Goal: Task Accomplishment & Management: Manage account settings

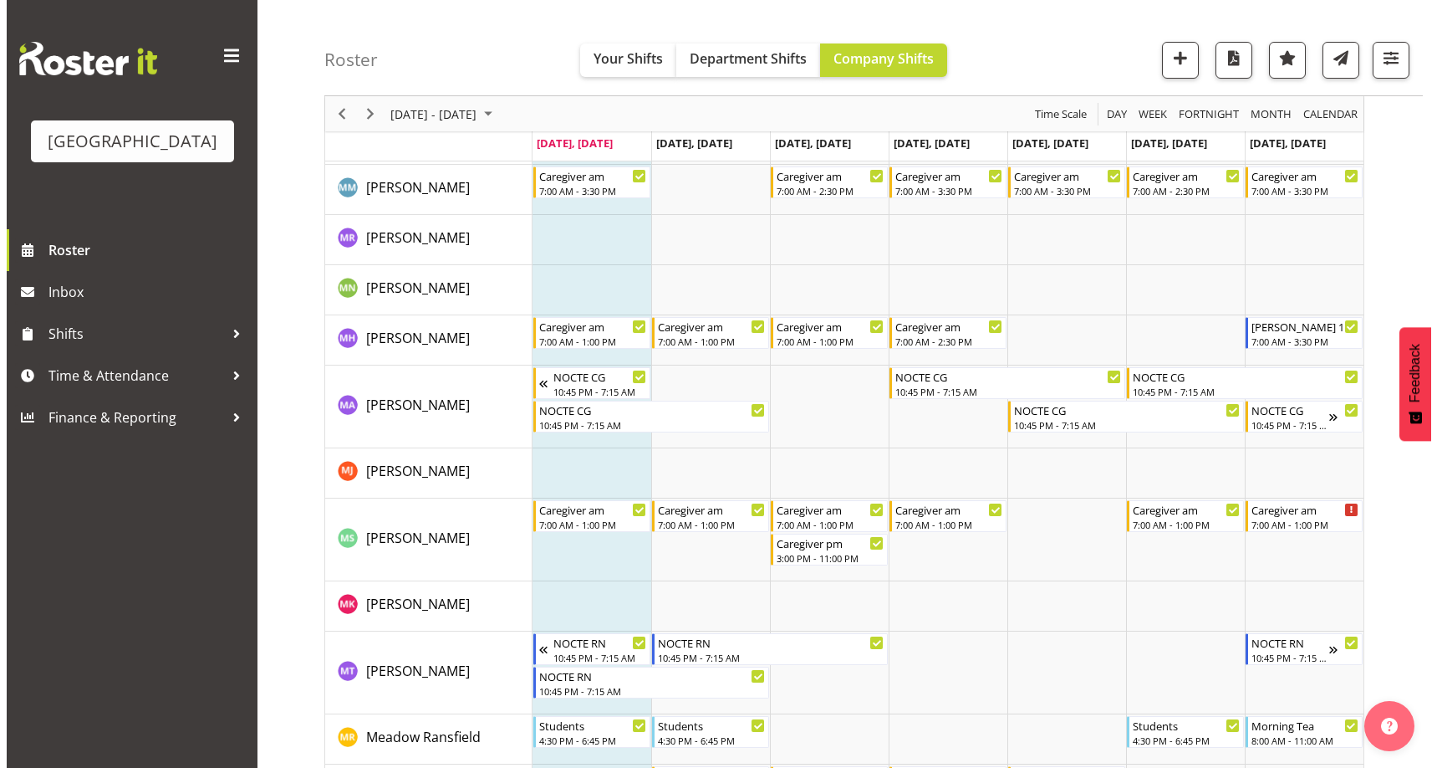
scroll to position [4013, 0]
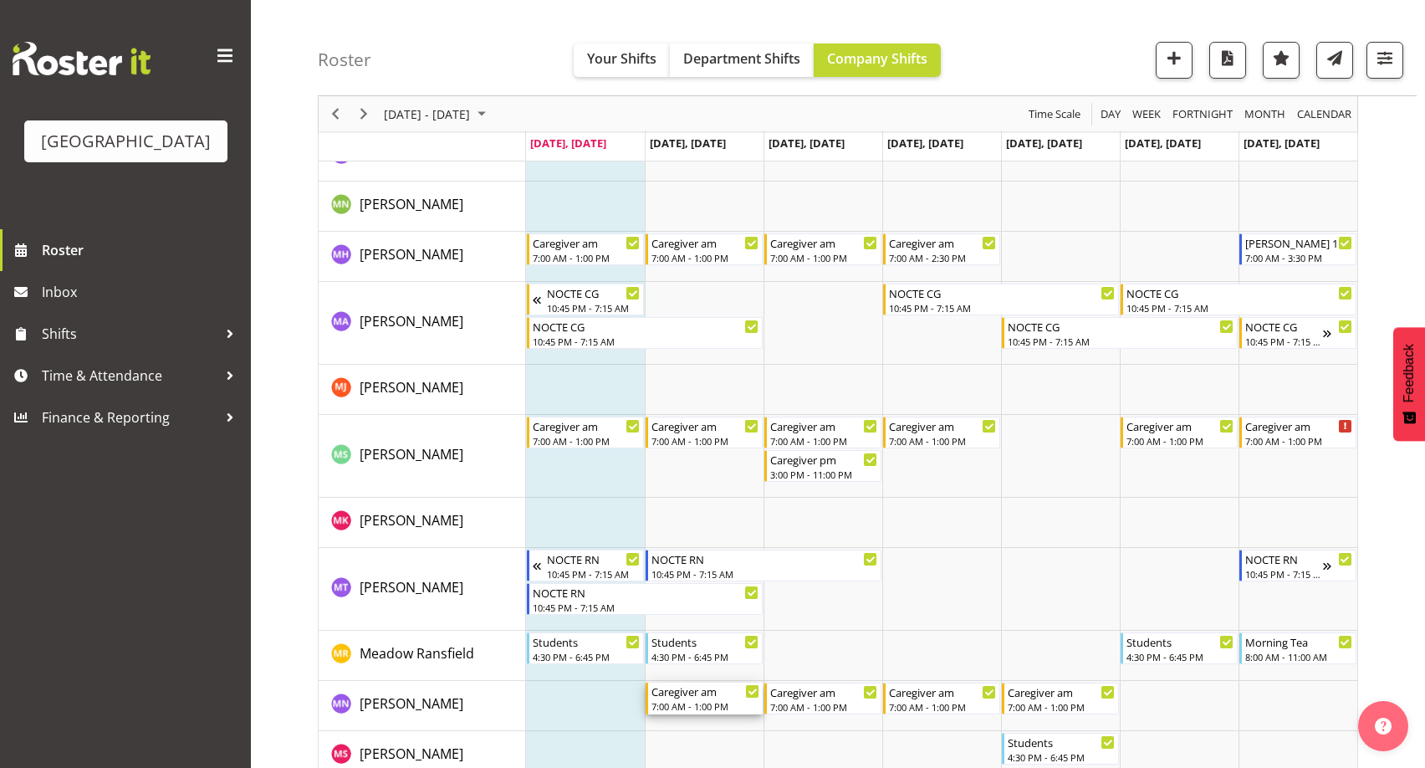
click at [703, 696] on div "Caregiver am" at bounding box center [705, 690] width 108 height 17
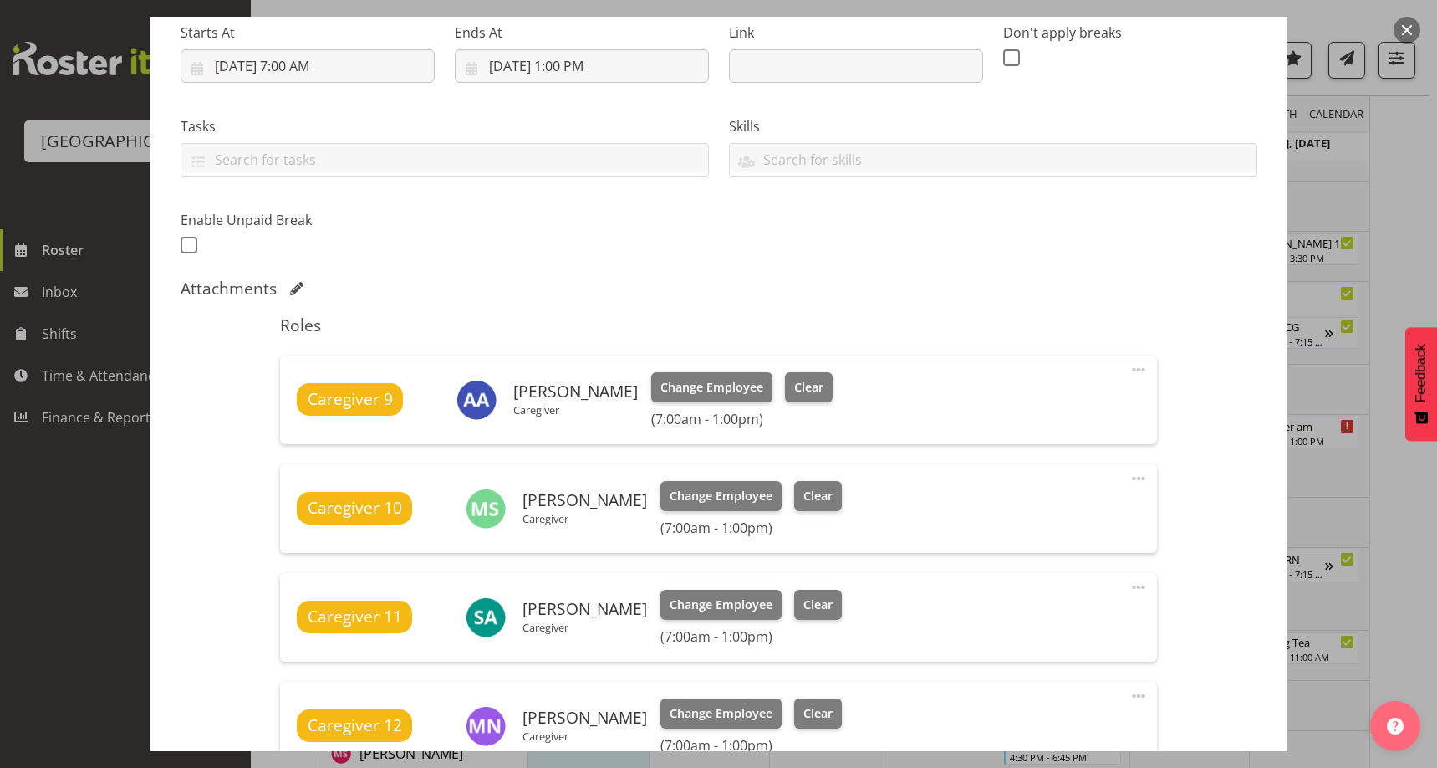
scroll to position [418, 0]
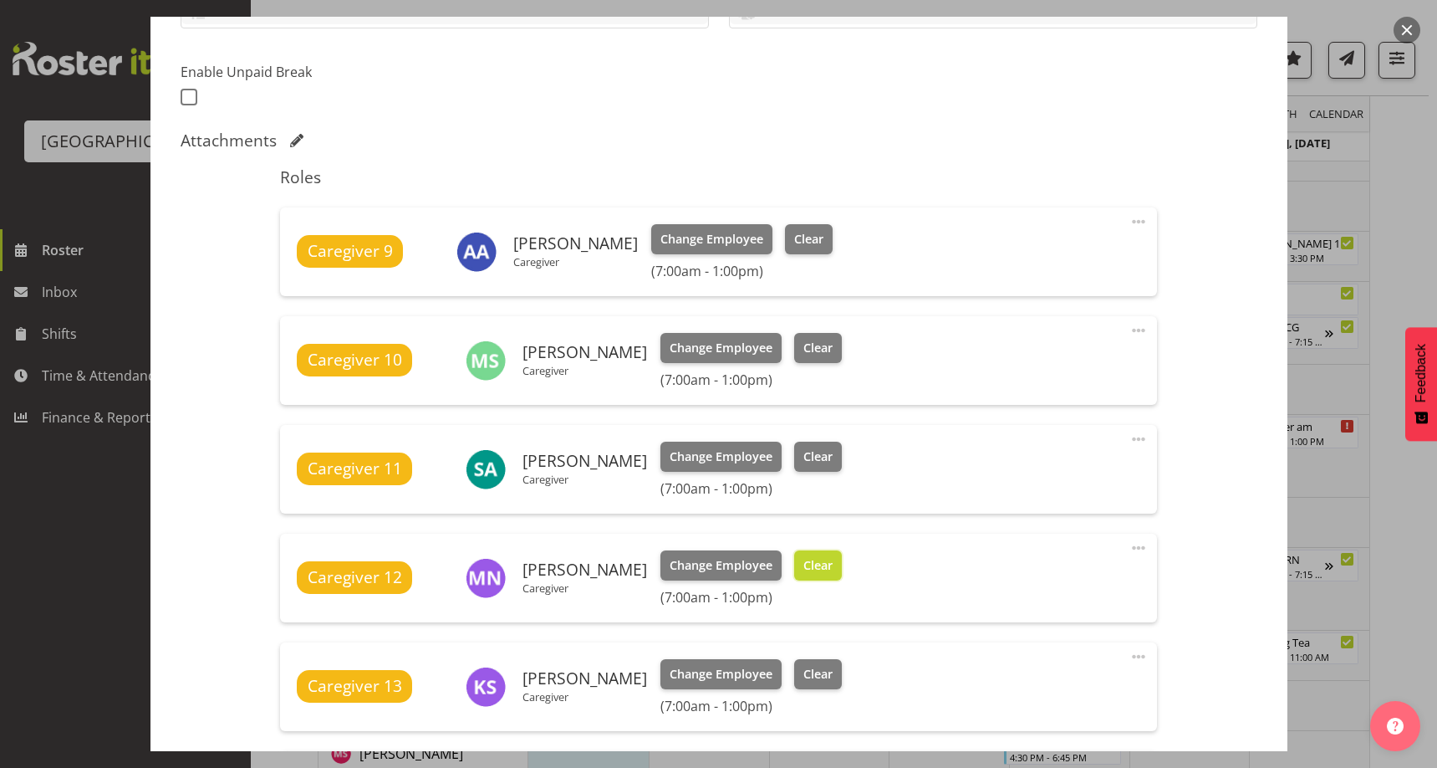
click at [814, 564] on span "Clear" at bounding box center [817, 565] width 29 height 18
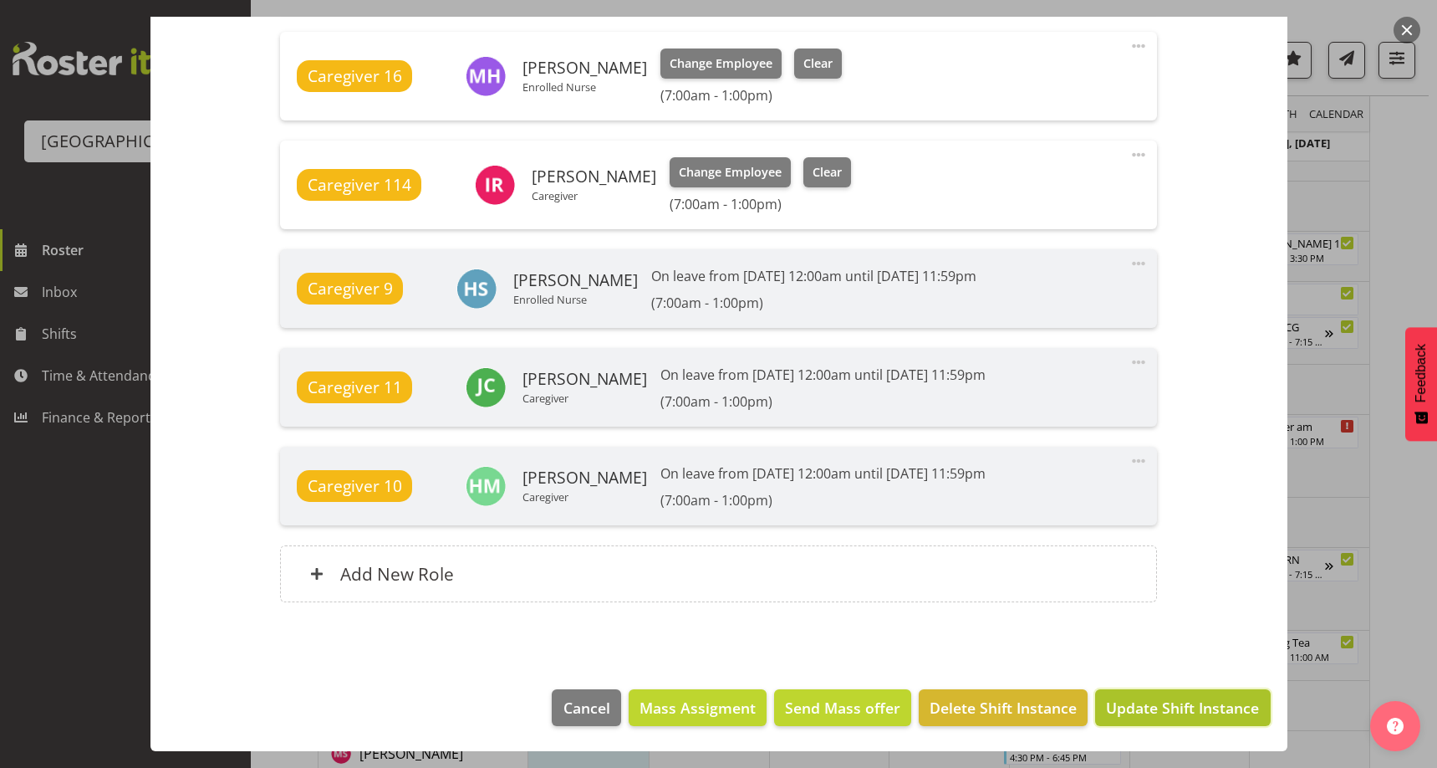
click at [1214, 713] on span "Update Shift Instance" at bounding box center [1182, 707] width 153 height 22
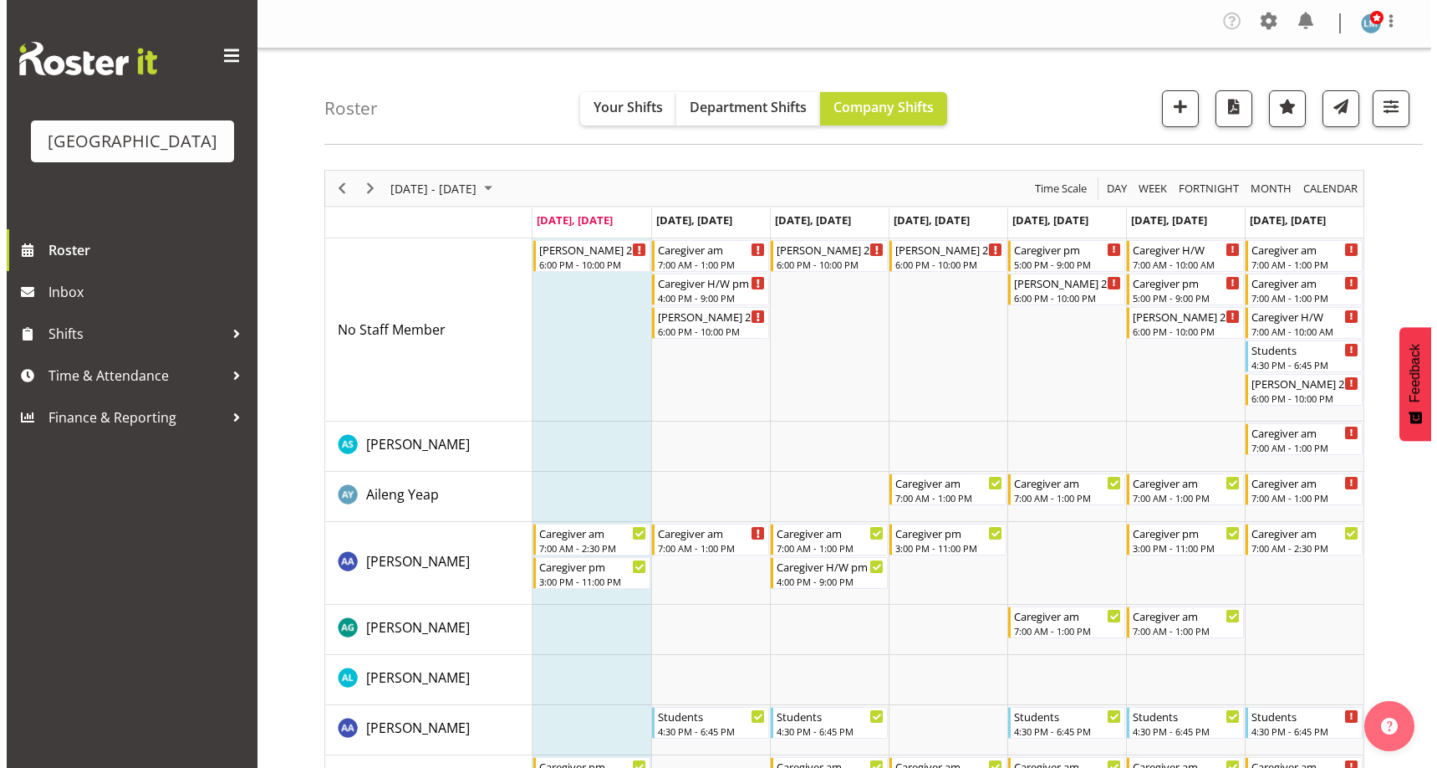
scroll to position [0, 0]
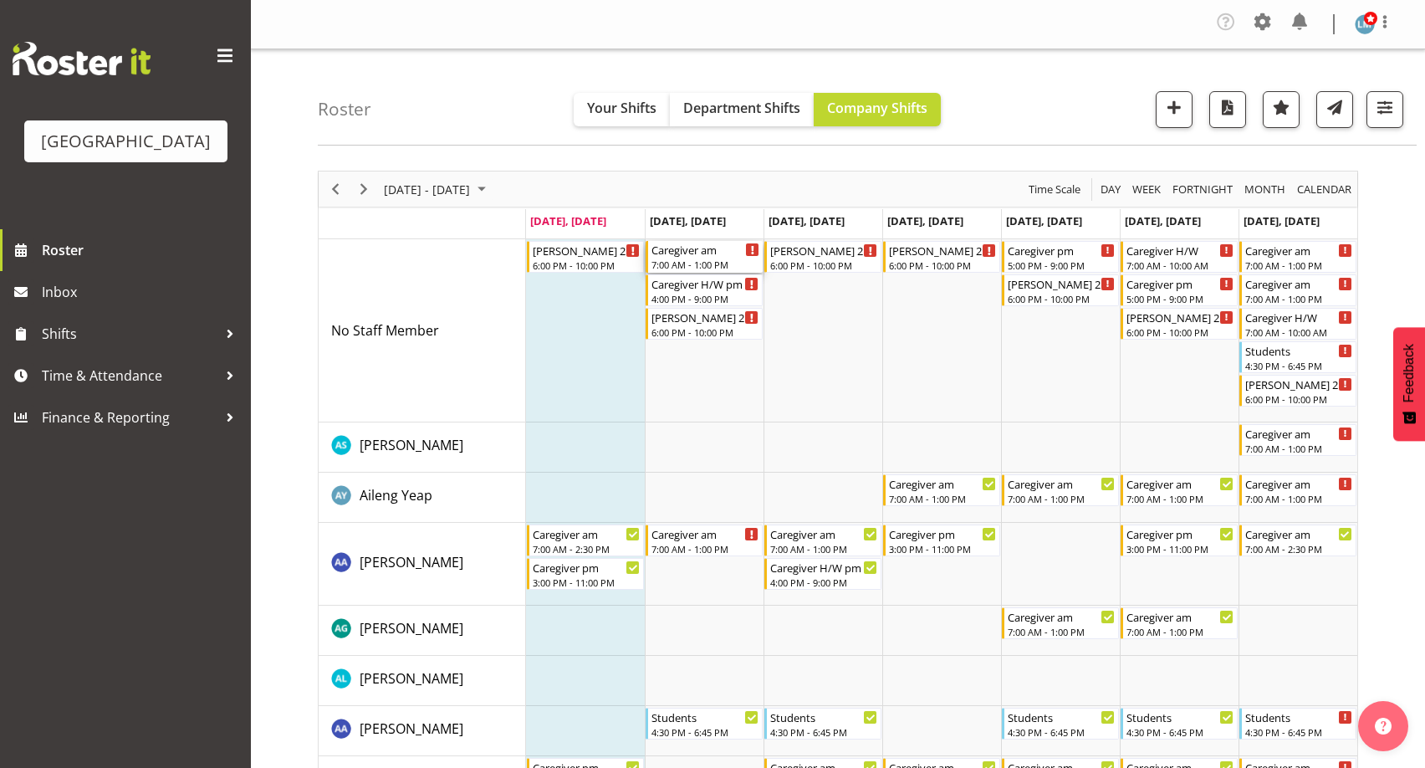
click at [684, 269] on div "7:00 AM - 1:00 PM" at bounding box center [705, 264] width 108 height 13
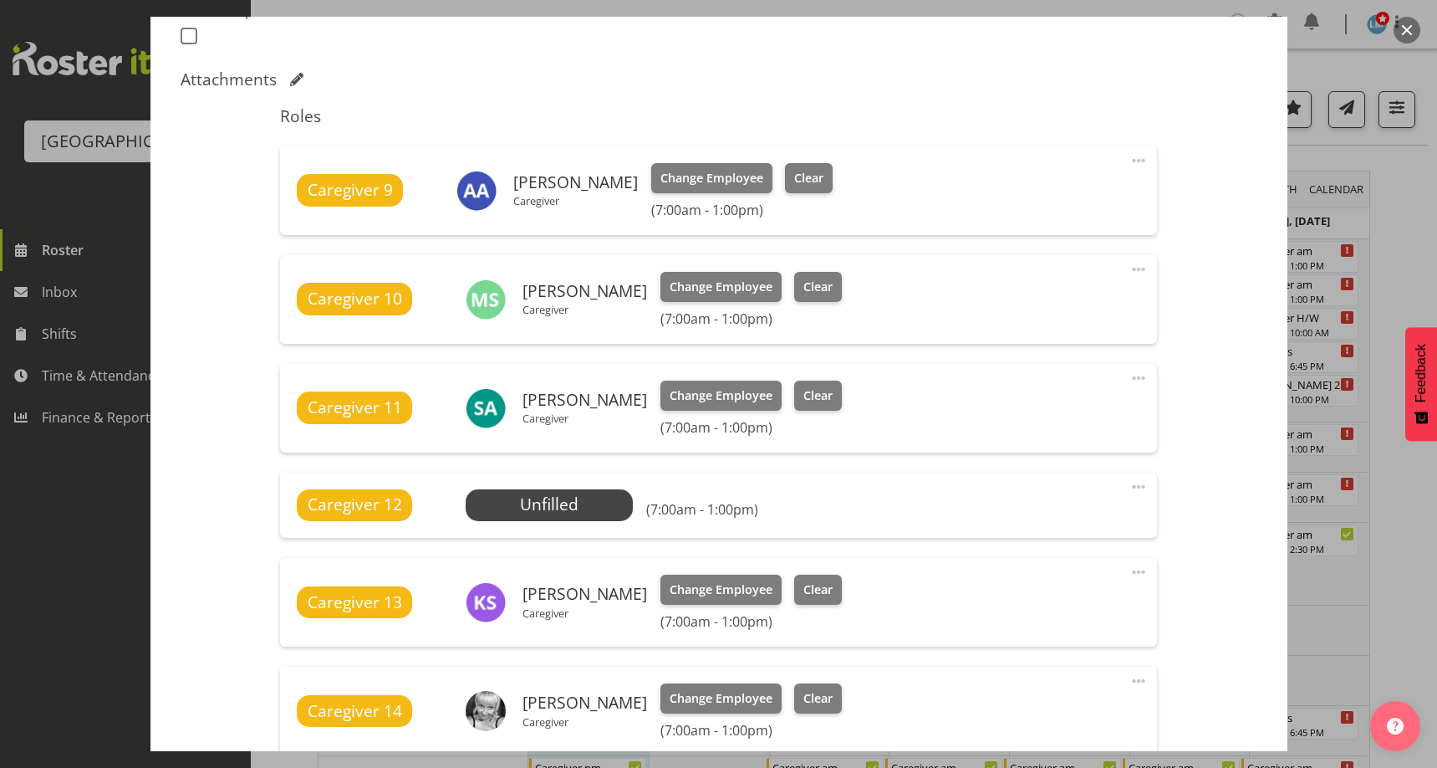
scroll to position [585, 0]
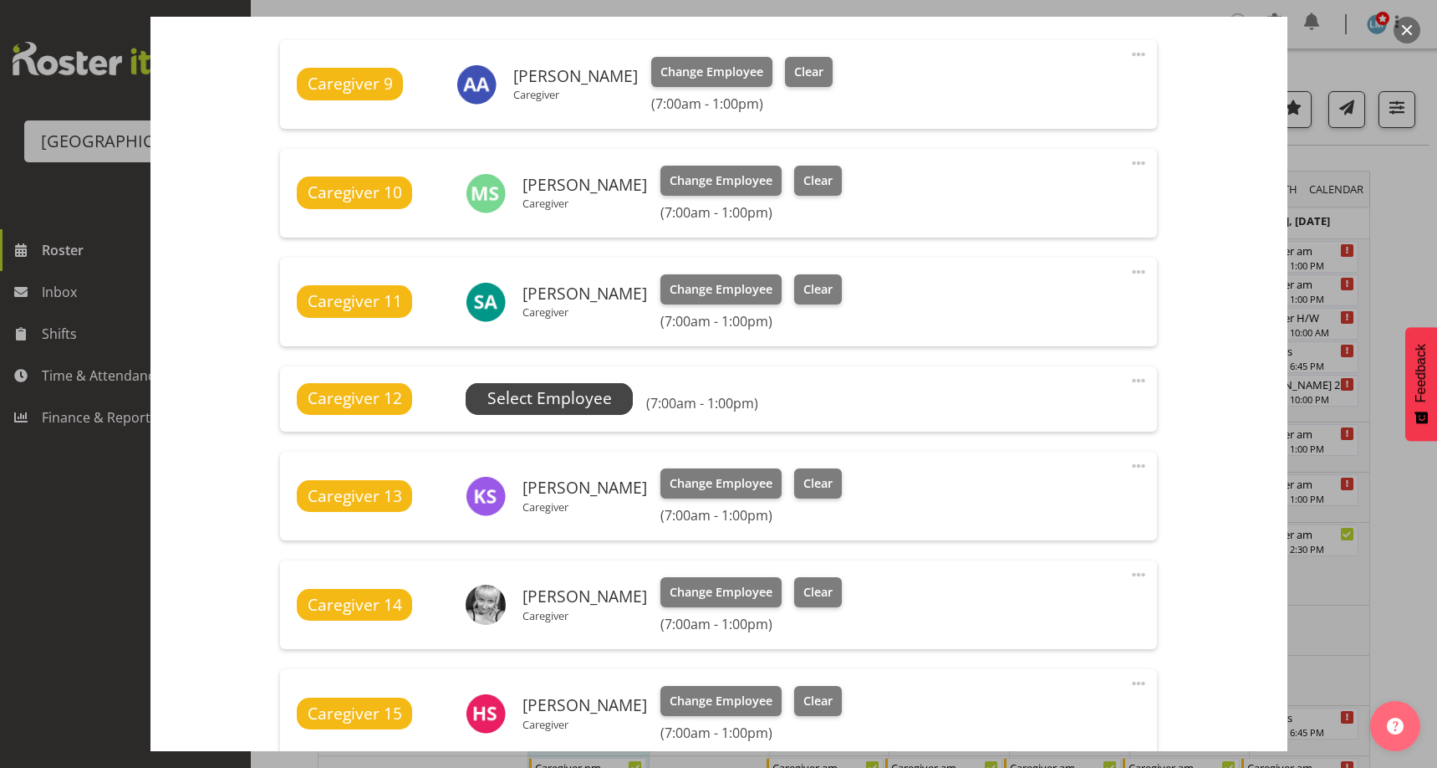
click at [547, 400] on span "Select Employee" at bounding box center [549, 398] width 125 height 24
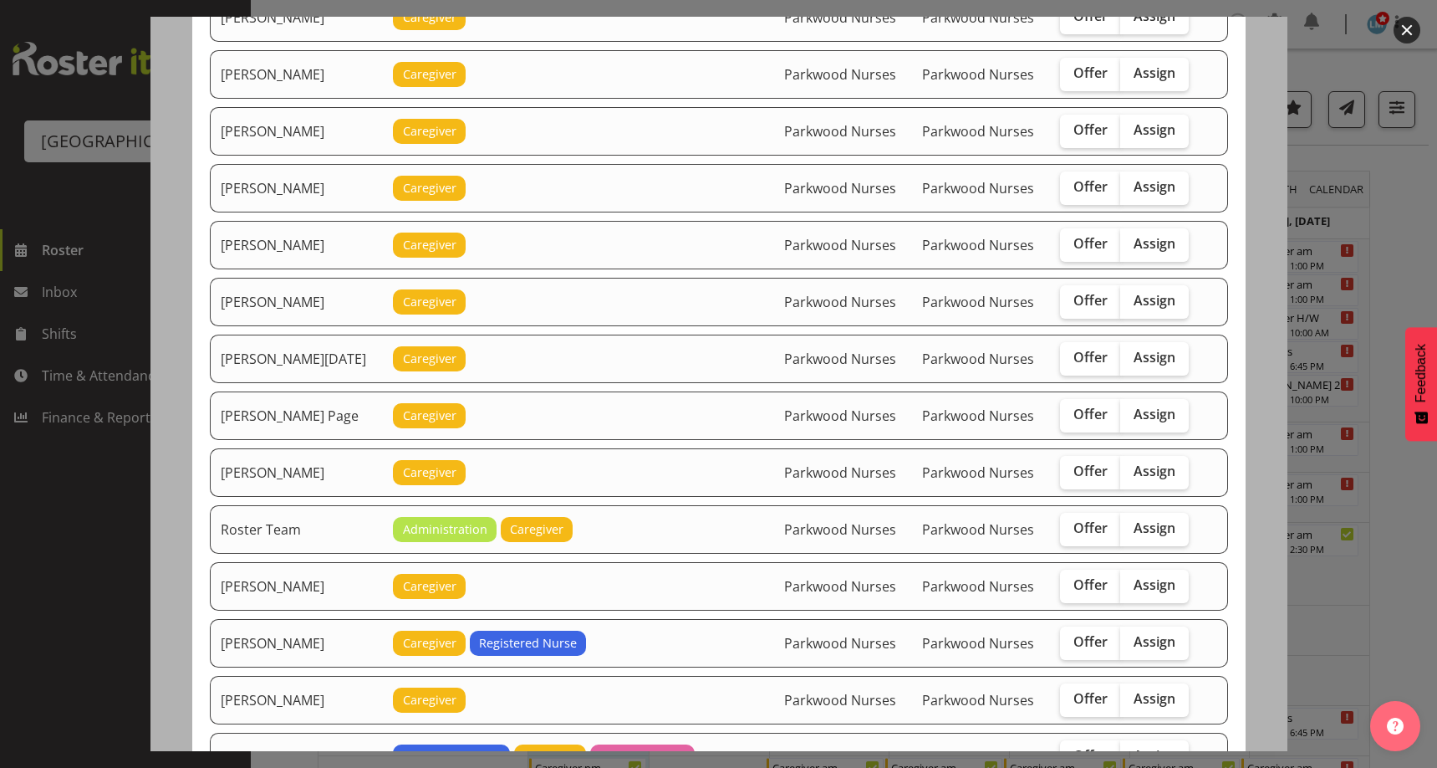
scroll to position [1827, 0]
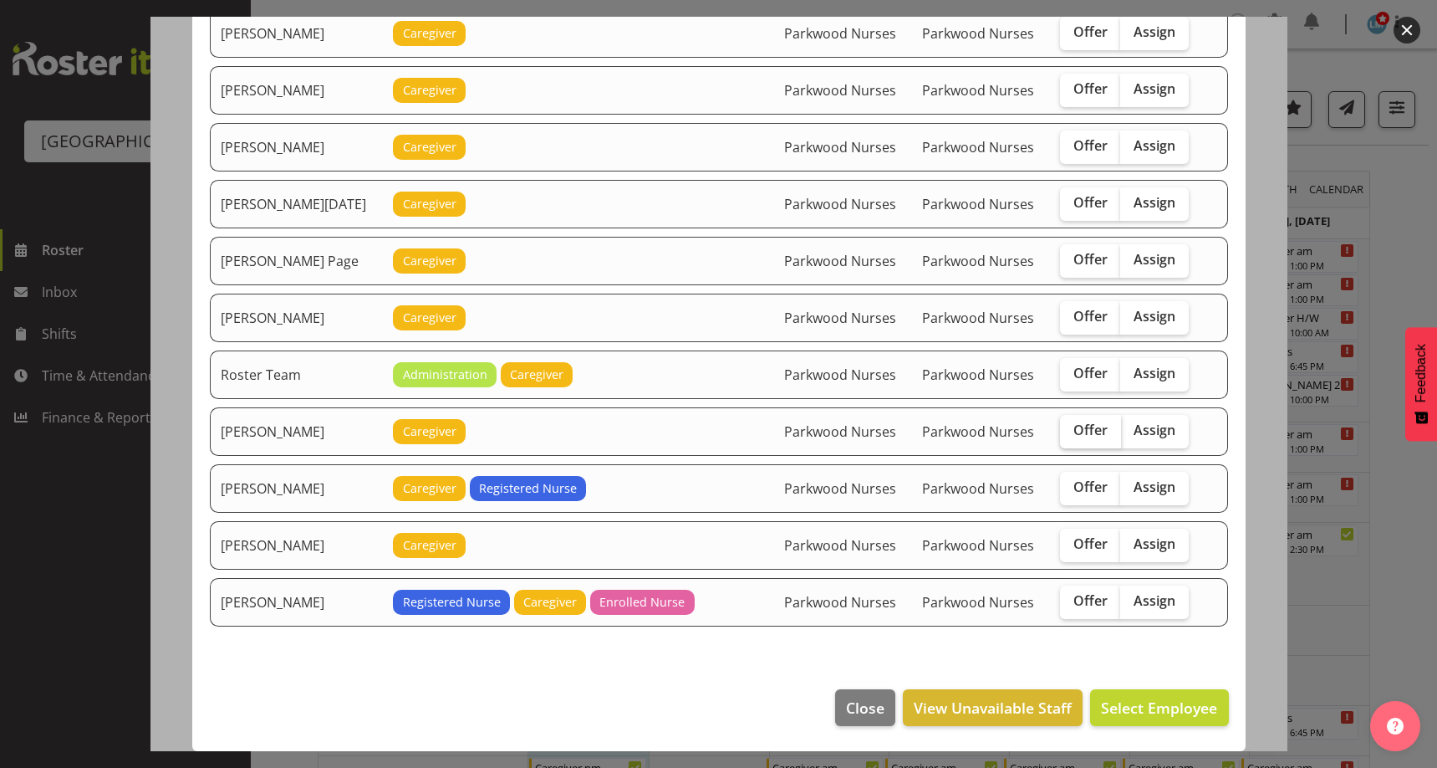
click at [1095, 439] on label "Offer" at bounding box center [1090, 431] width 61 height 33
click at [1071, 436] on input "Offer" at bounding box center [1065, 430] width 11 height 11
checkbox input "true"
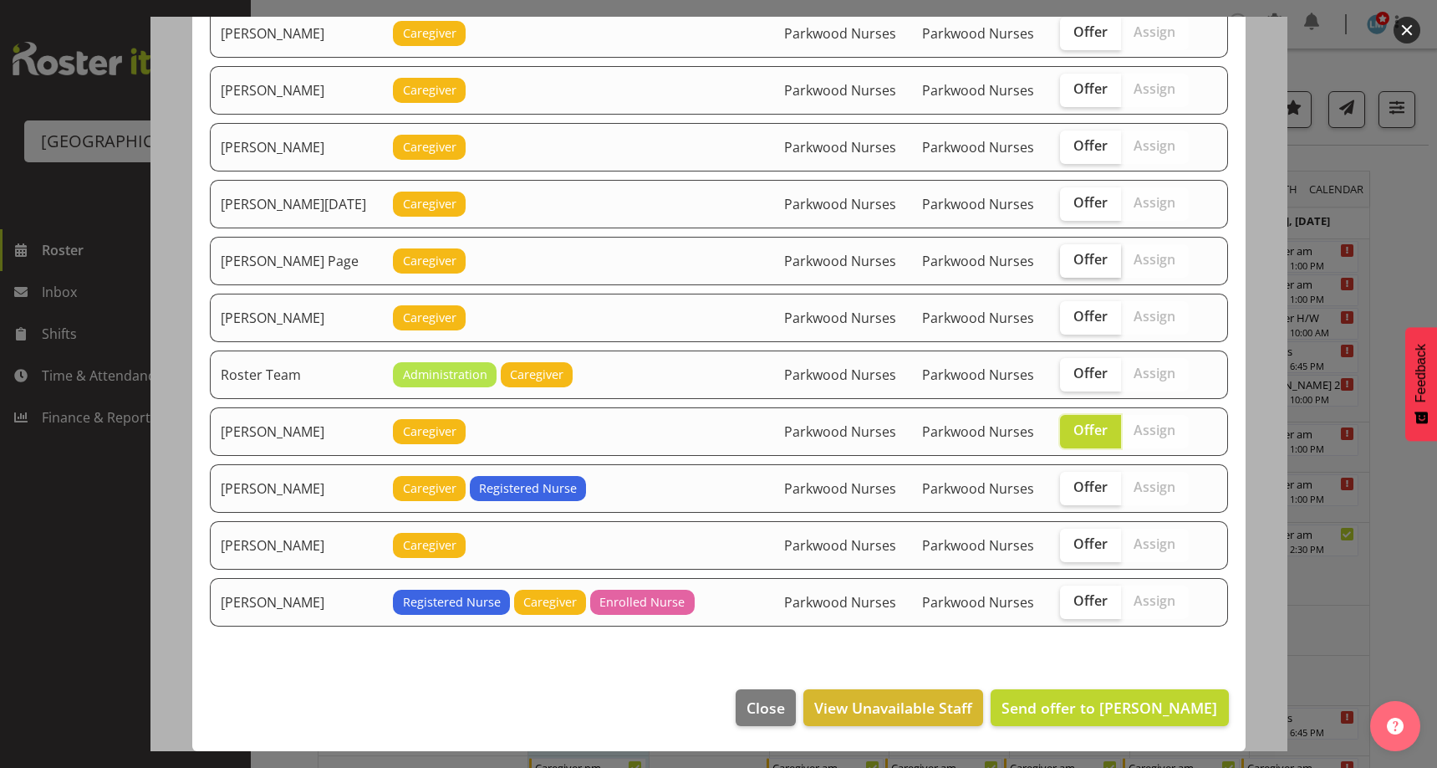
click at [1077, 256] on span "Offer" at bounding box center [1091, 259] width 34 height 17
click at [1071, 256] on input "Offer" at bounding box center [1065, 259] width 11 height 11
checkbox input "true"
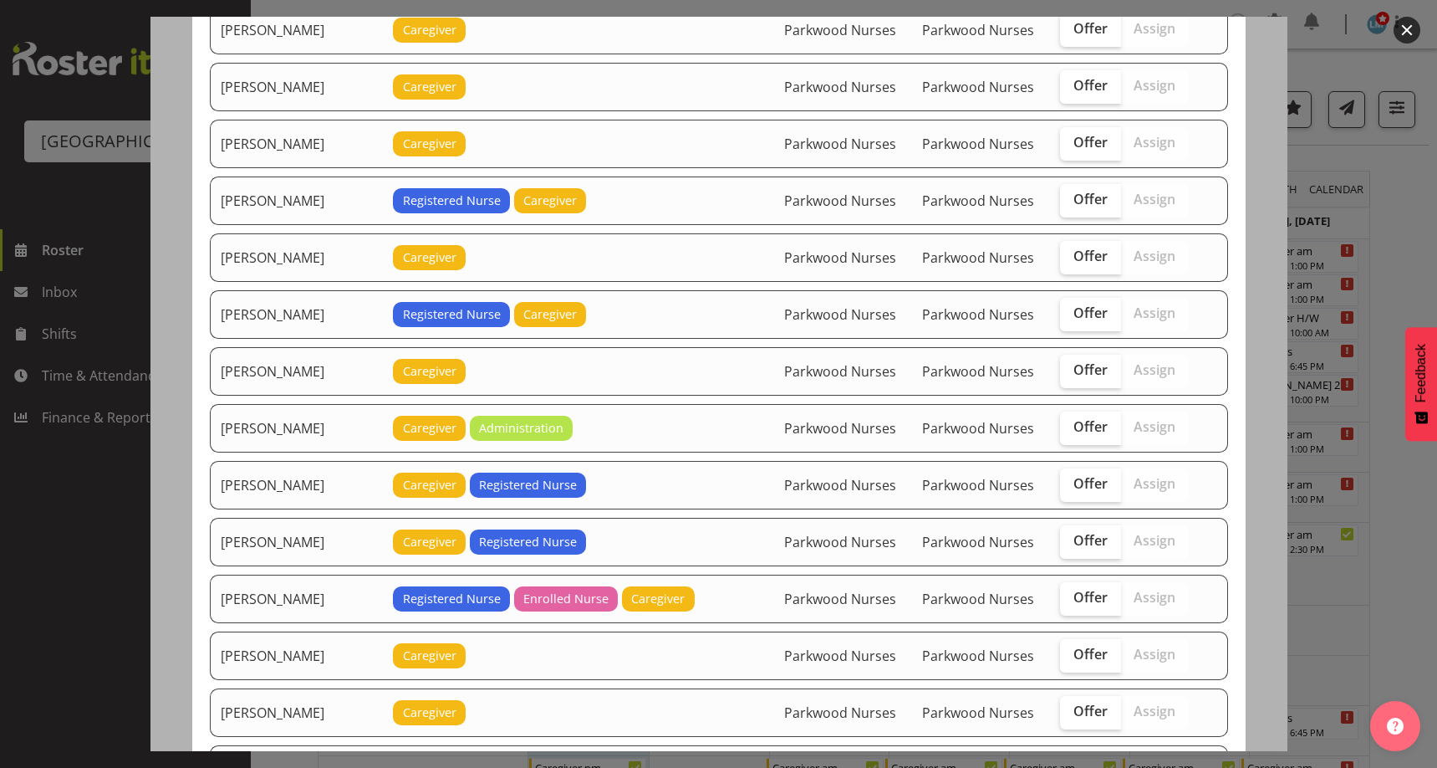
scroll to position [824, 0]
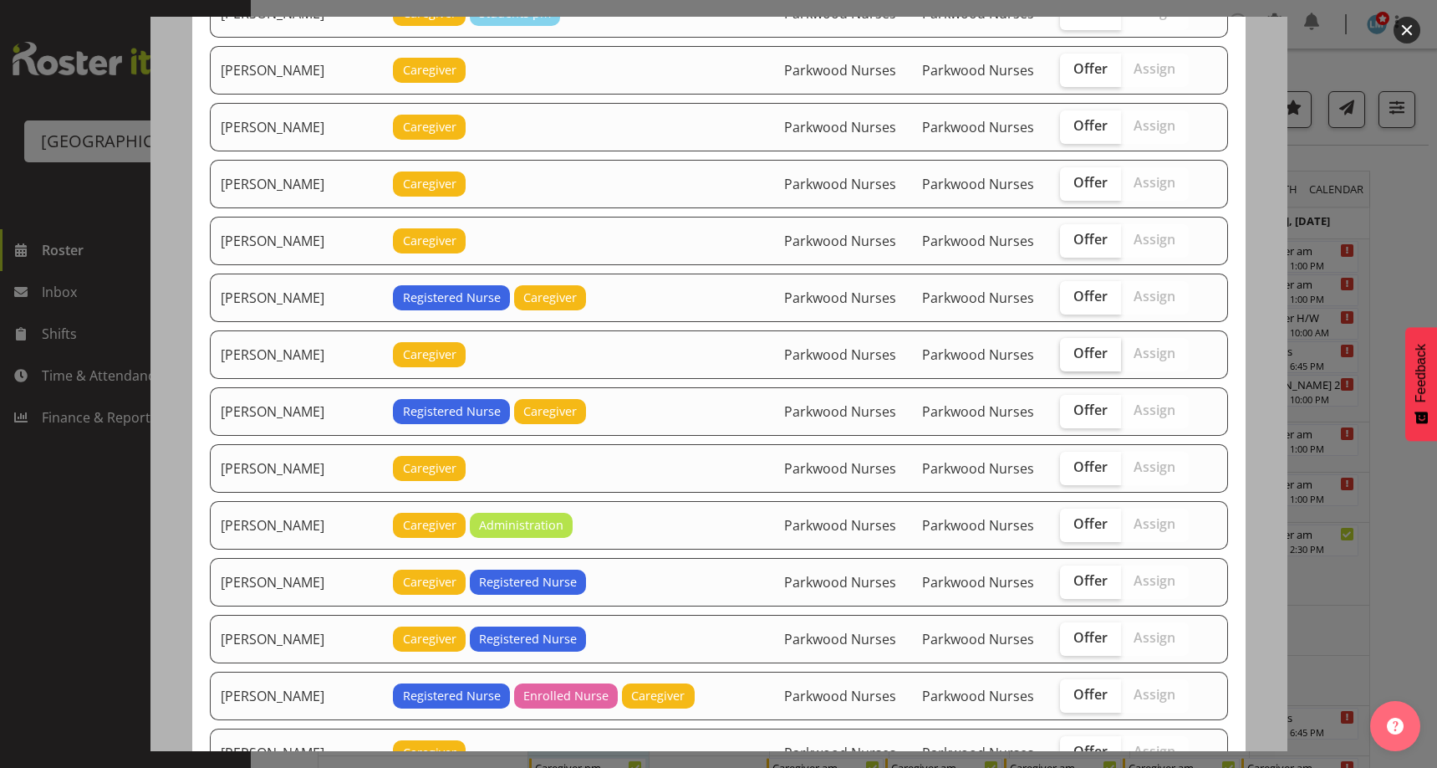
click at [1085, 350] on span "Offer" at bounding box center [1091, 352] width 34 height 17
click at [1071, 350] on input "Offer" at bounding box center [1065, 353] width 11 height 11
checkbox input "true"
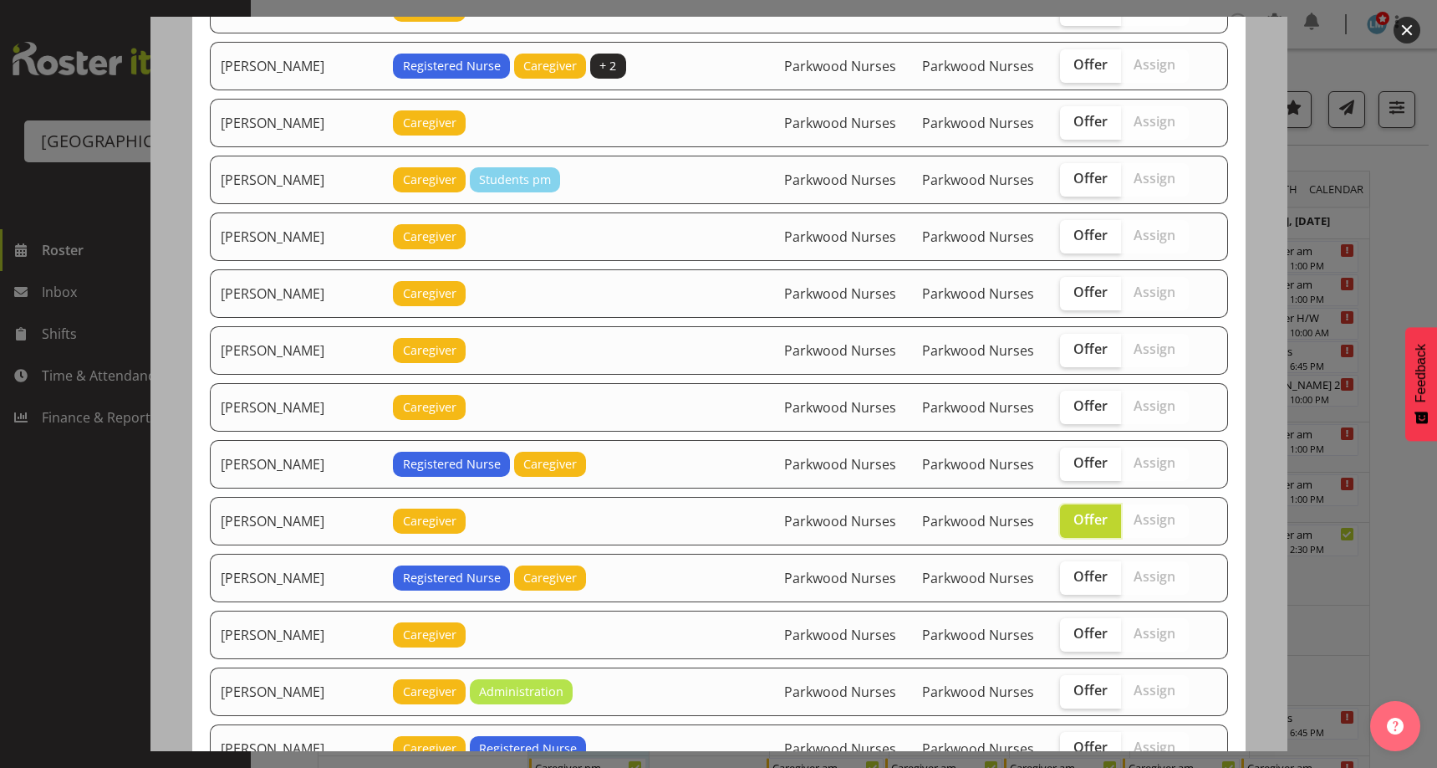
scroll to position [573, 0]
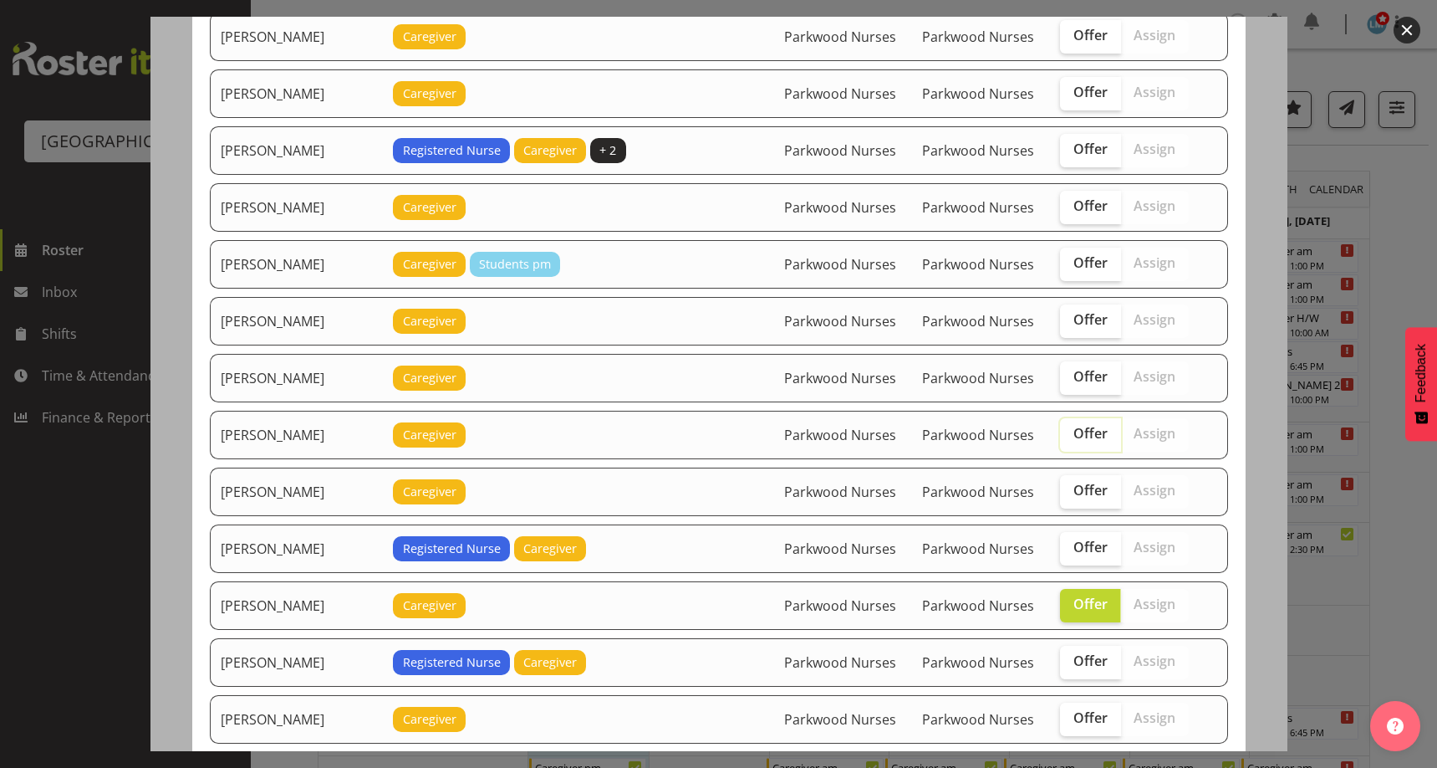
click at [1060, 432] on input "Offer" at bounding box center [1065, 433] width 11 height 11
click at [1084, 442] on label "Offer" at bounding box center [1090, 434] width 61 height 33
click at [1071, 439] on input "Offer" at bounding box center [1065, 433] width 11 height 11
checkbox input "false"
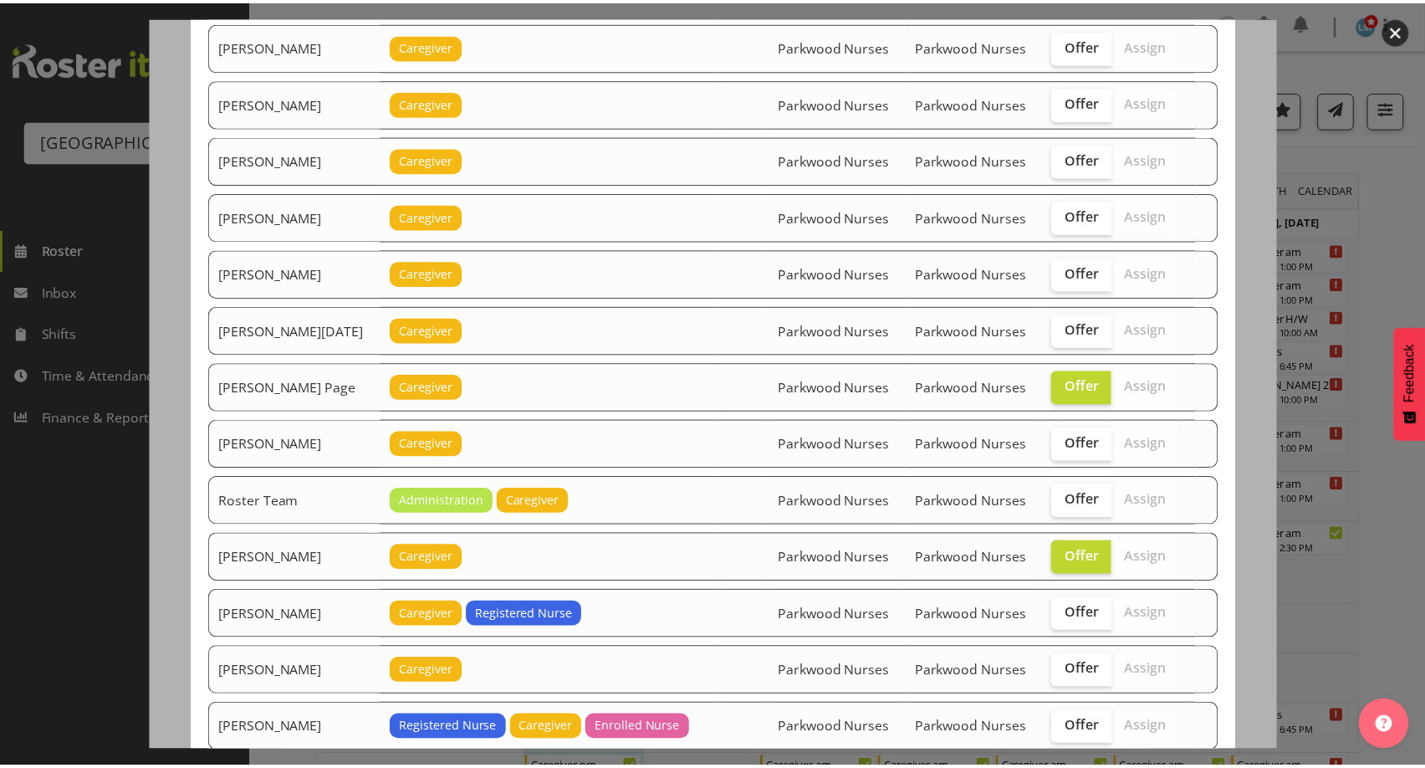
scroll to position [1827, 0]
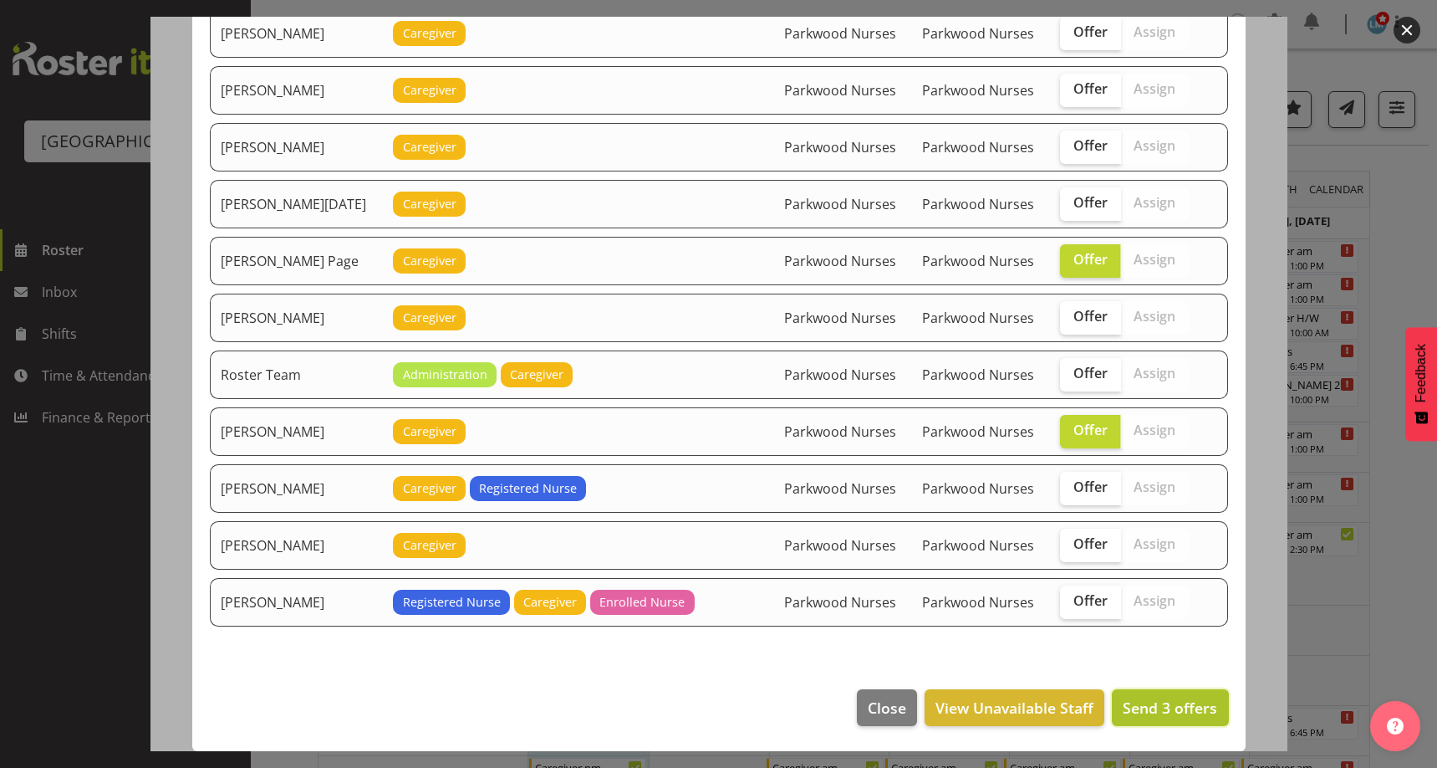
click at [1165, 703] on span "Send 3 offers" at bounding box center [1170, 707] width 94 height 20
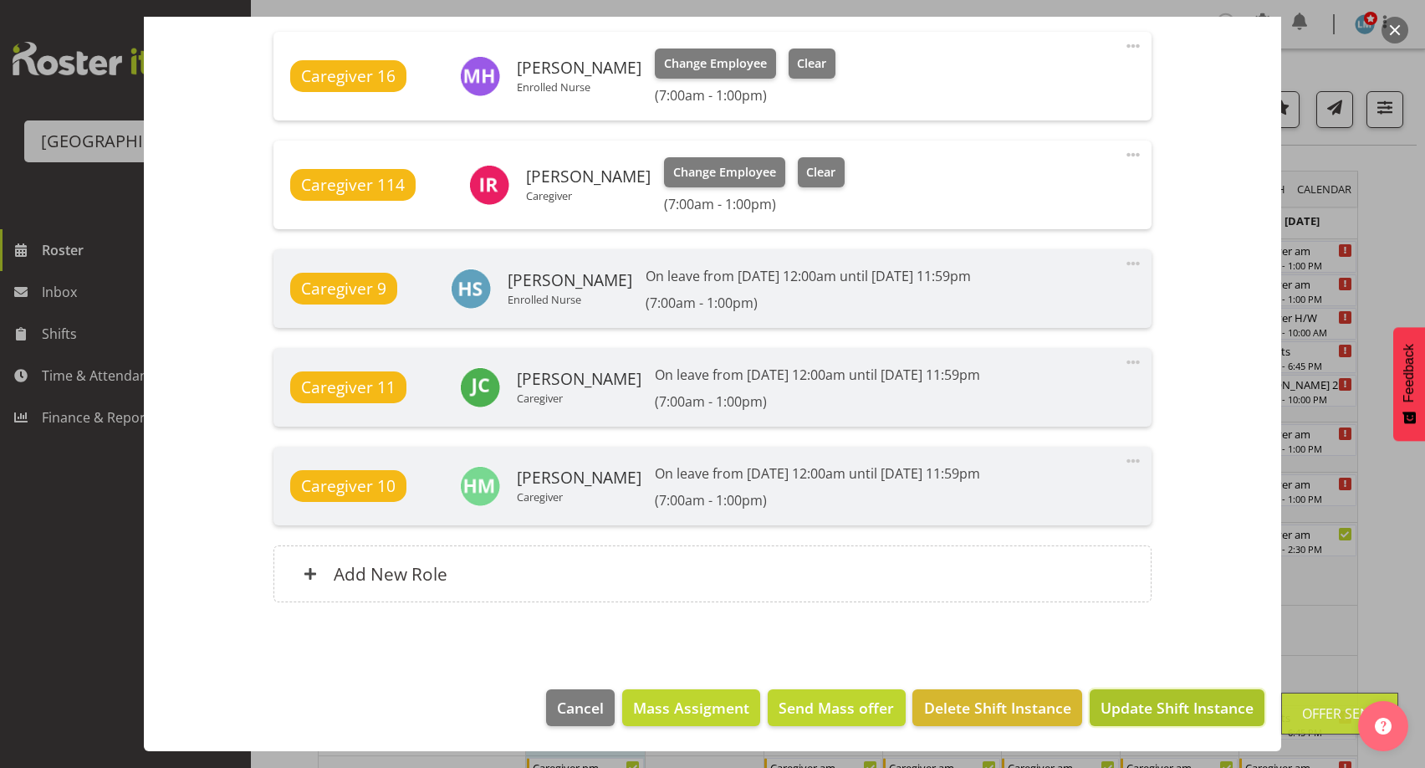
click at [1177, 701] on span "Update Shift Instance" at bounding box center [1176, 707] width 153 height 22
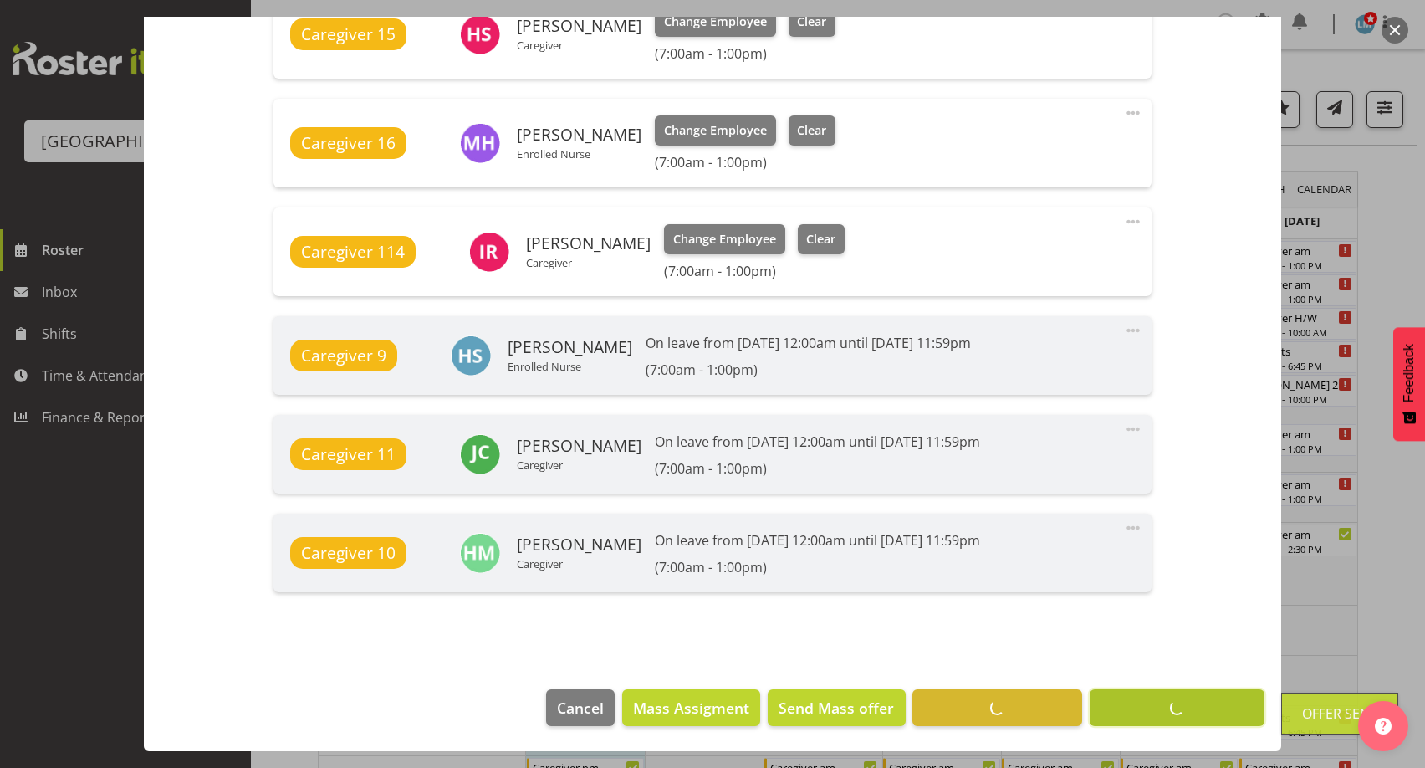
scroll to position [1264, 0]
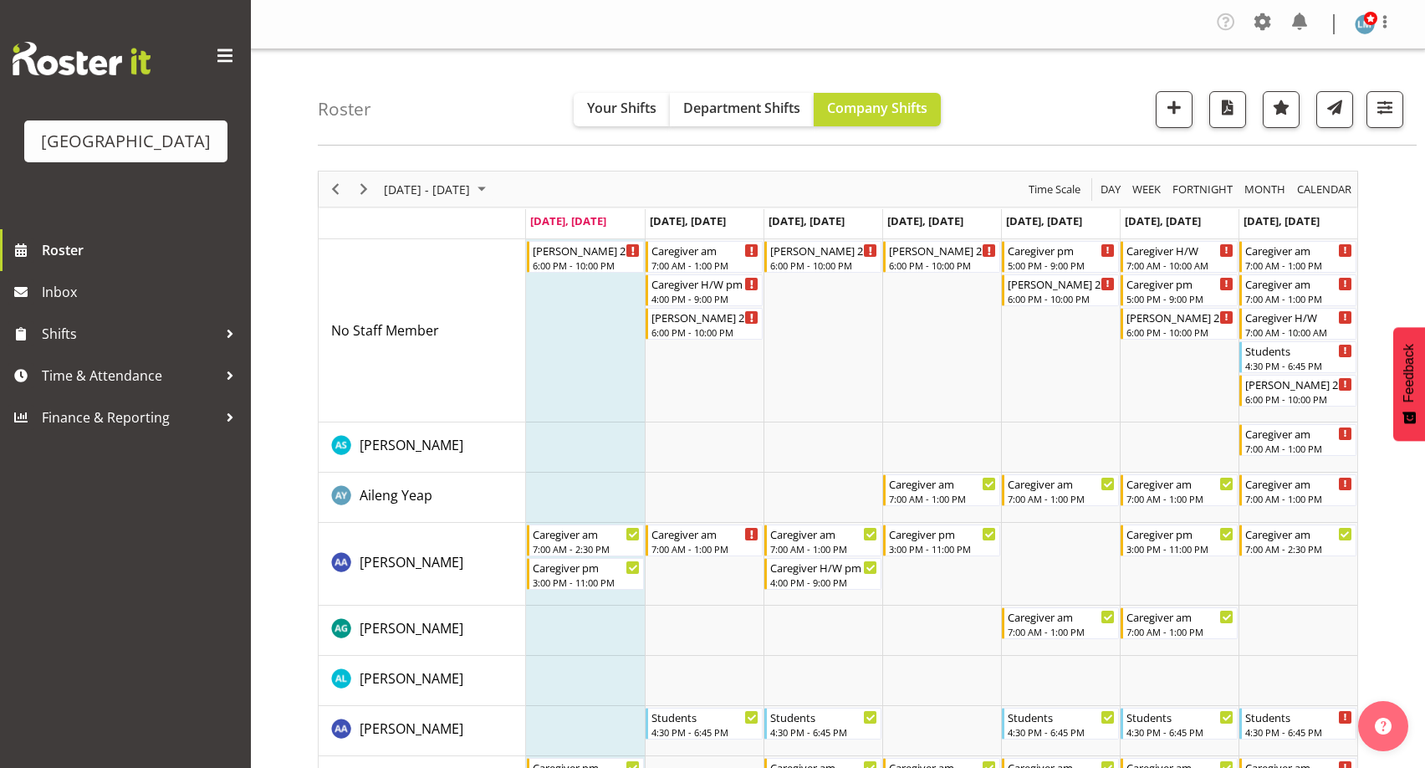
drag, startPoint x: 1388, startPoint y: 21, endPoint x: 1386, endPoint y: 46, distance: 25.1
click at [1388, 21] on span at bounding box center [1385, 22] width 20 height 20
click at [1373, 81] on link "Log Out" at bounding box center [1314, 92] width 161 height 30
